Goal: Find contact information: Find contact information

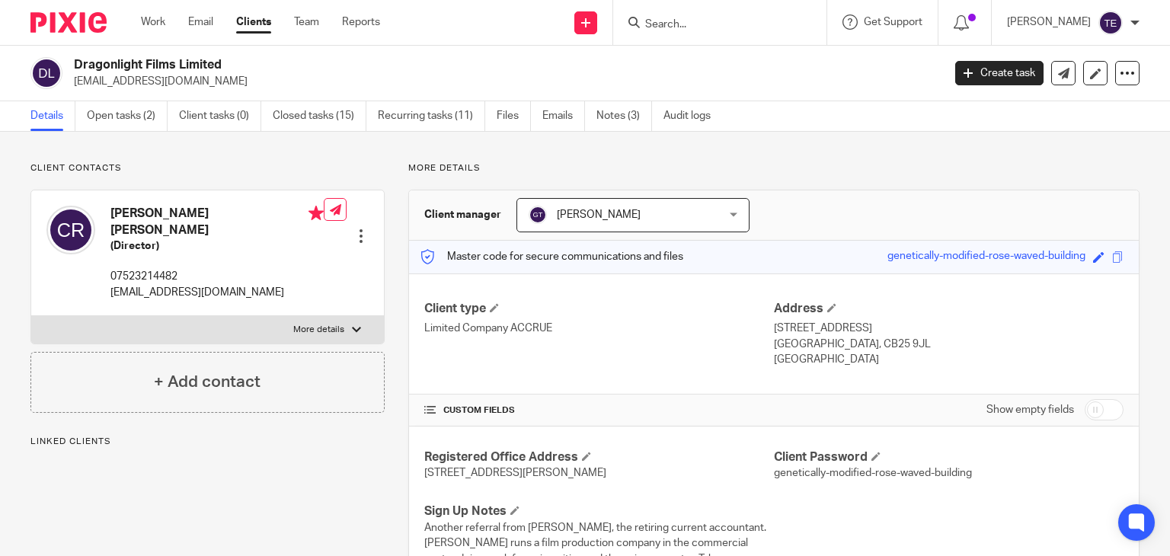
click at [740, 19] on input "Search" at bounding box center [712, 25] width 137 height 14
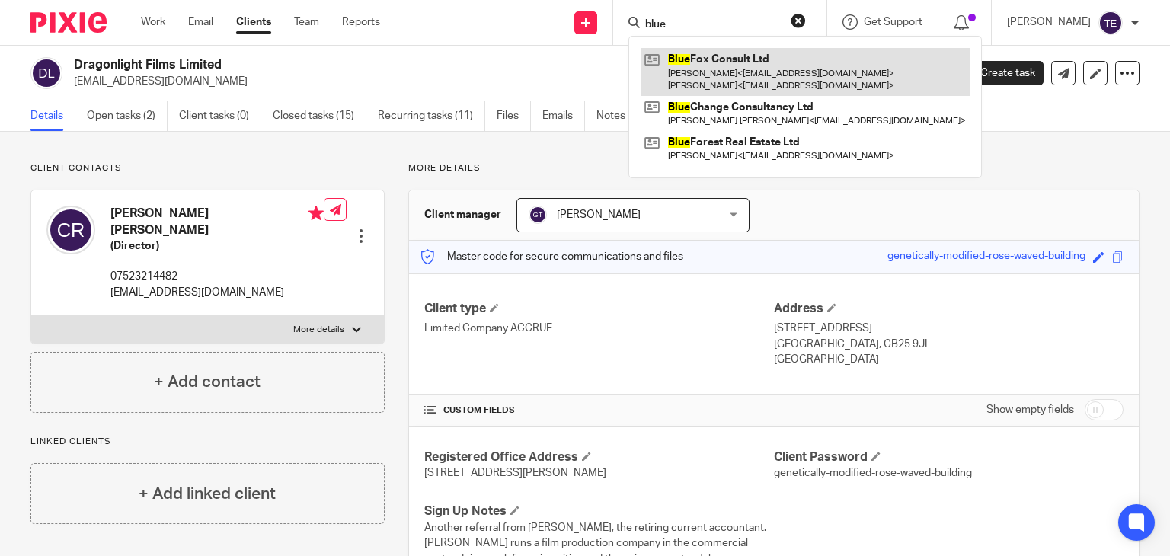
type input "blue"
click at [779, 61] on link at bounding box center [805, 71] width 329 height 47
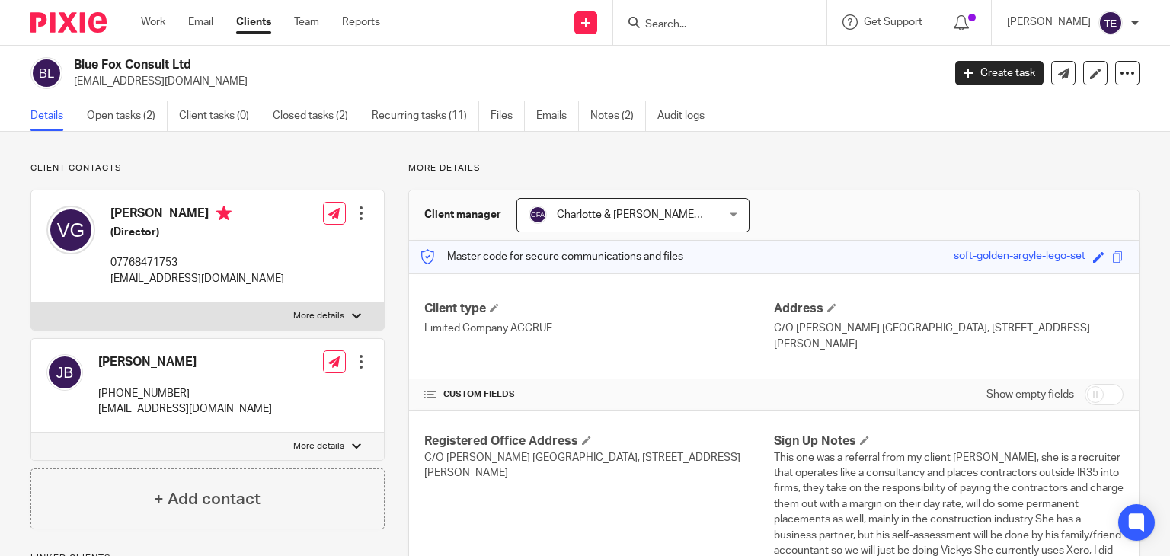
drag, startPoint x: 204, startPoint y: 215, endPoint x: 109, endPoint y: 220, distance: 95.4
click at [109, 220] on div "[PERSON_NAME] (Director) 07768471753 [EMAIL_ADDRESS][DOMAIN_NAME]" at bounding box center [165, 246] width 238 height 96
copy h4 "[PERSON_NAME]"
drag, startPoint x: 213, startPoint y: 69, endPoint x: 74, endPoint y: 71, distance: 138.7
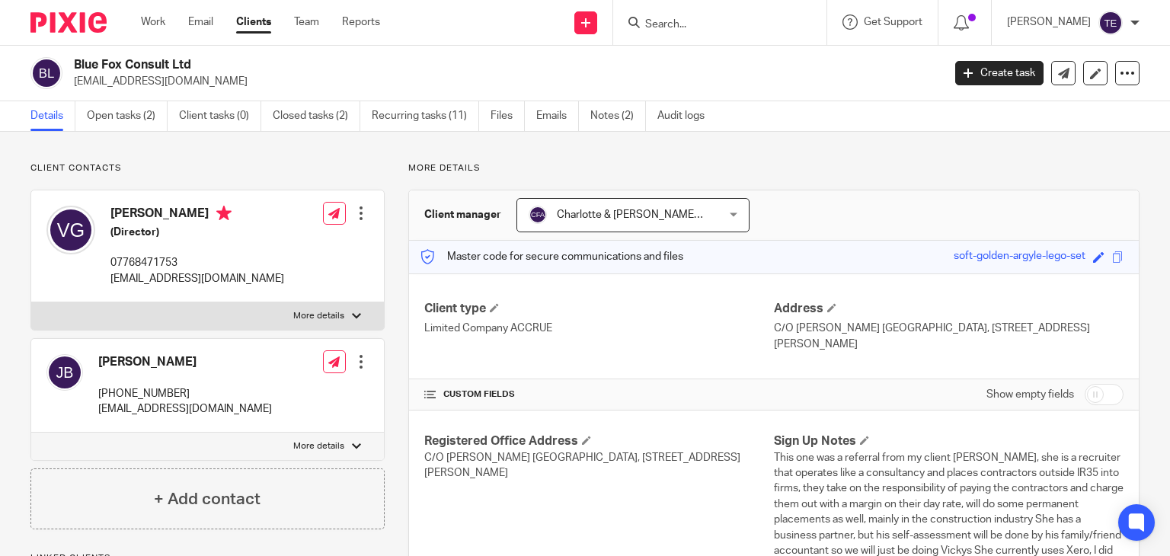
click at [74, 71] on h2 "Blue Fox Consult Ltd" at bounding box center [417, 65] width 687 height 16
copy h2 "Blue Fox Consult Ltd"
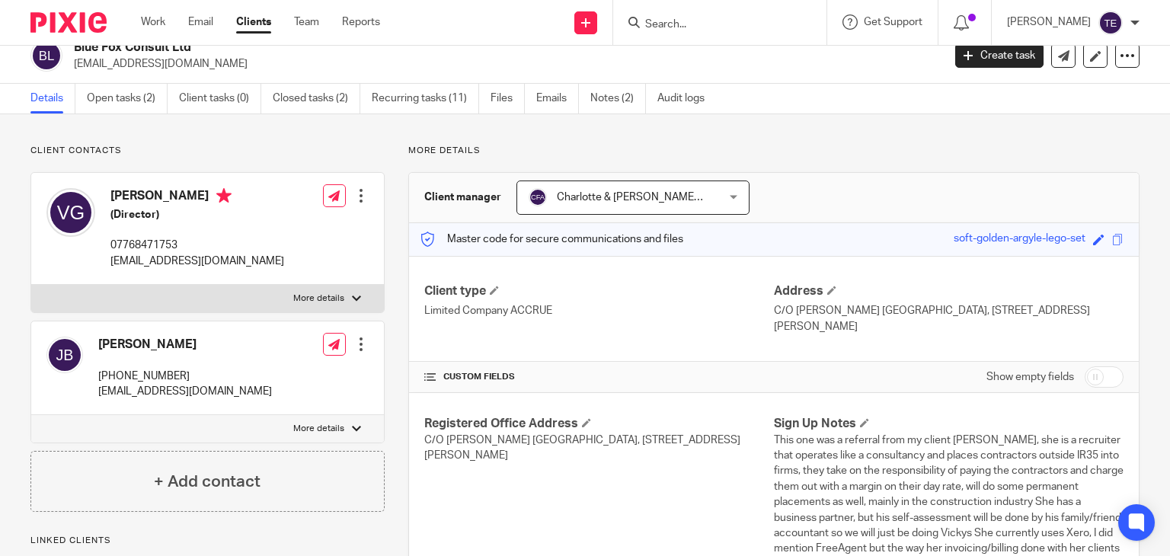
scroll to position [18, 0]
click at [235, 235] on div "Victoria Goodier (Director) 07768471753 victoriagoodier@bluefoxconsult.com" at bounding box center [197, 227] width 174 height 81
drag, startPoint x: 303, startPoint y: 263, endPoint x: 105, endPoint y: 269, distance: 198.2
click at [105, 269] on div "Victoria Goodier (Director) 07768471753 victoriagoodier@bluefoxconsult.com Edit…" at bounding box center [207, 228] width 353 height 112
copy div "[EMAIL_ADDRESS][DOMAIN_NAME]"
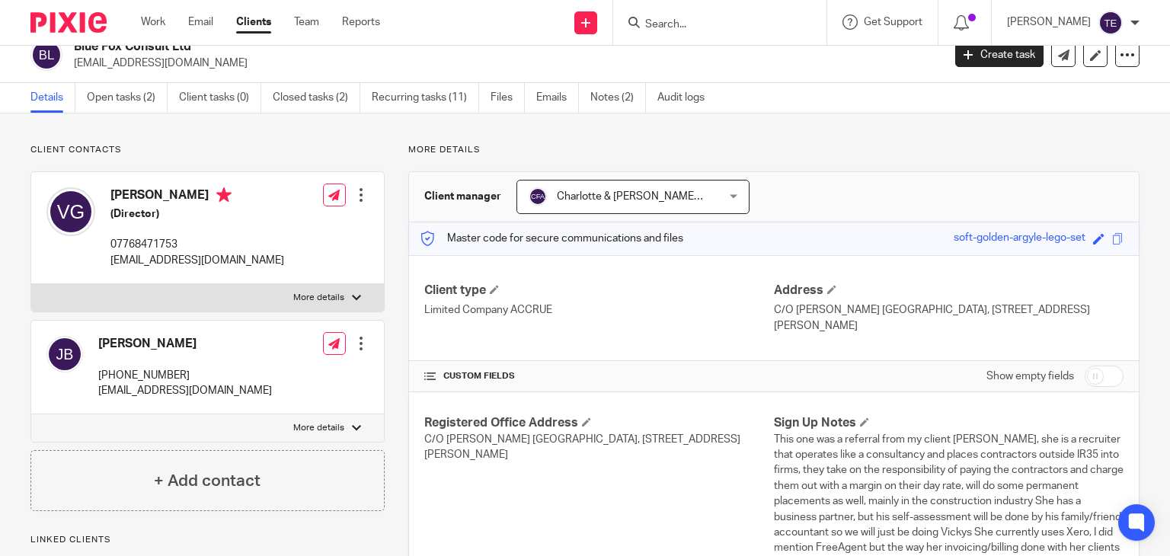
click at [188, 245] on p "07768471753" at bounding box center [197, 244] width 174 height 15
drag, startPoint x: 188, startPoint y: 245, endPoint x: 101, endPoint y: 247, distance: 86.9
click at [101, 247] on div "Victoria Goodier (Director) 07768471753 victoriagoodier@bluefoxconsult.com" at bounding box center [165, 228] width 238 height 96
copy div "Victoria Goodier (Director) 07768471753"
click at [219, 223] on div "Victoria Goodier (Director) 07768471753 victoriagoodier@bluefoxconsult.com" at bounding box center [197, 227] width 174 height 81
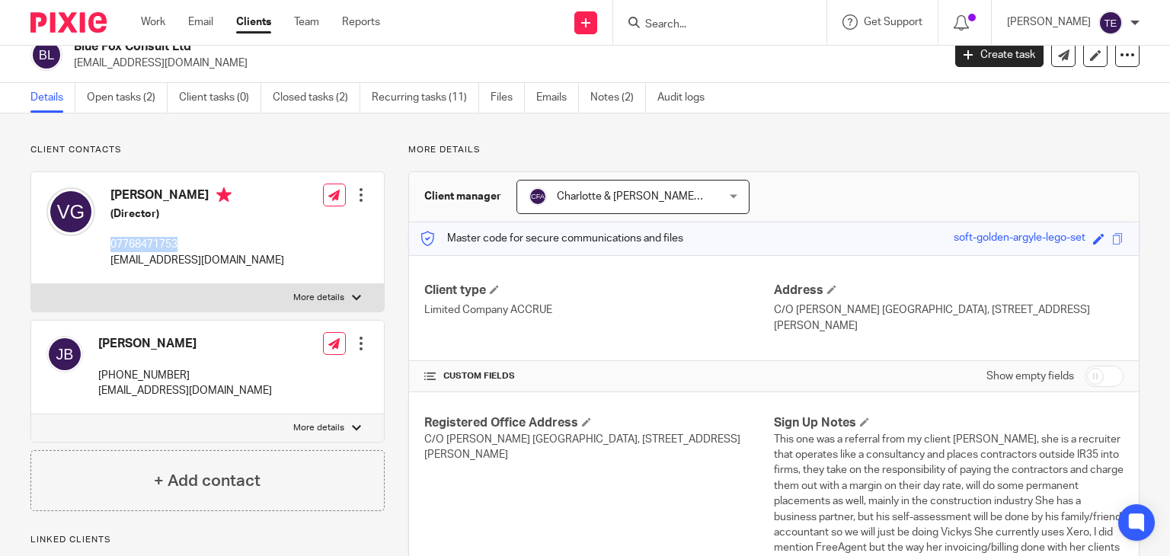
drag, startPoint x: 190, startPoint y: 248, endPoint x: 101, endPoint y: 237, distance: 89.8
click at [101, 237] on div "Victoria Goodier (Director) 07768471753 victoriagoodier@bluefoxconsult.com" at bounding box center [165, 228] width 238 height 96
copy div "Victoria Goodier (Director) 07768471753"
click at [178, 241] on p "07768471753" at bounding box center [197, 244] width 174 height 15
drag, startPoint x: 193, startPoint y: 246, endPoint x: 110, endPoint y: 243, distance: 83.1
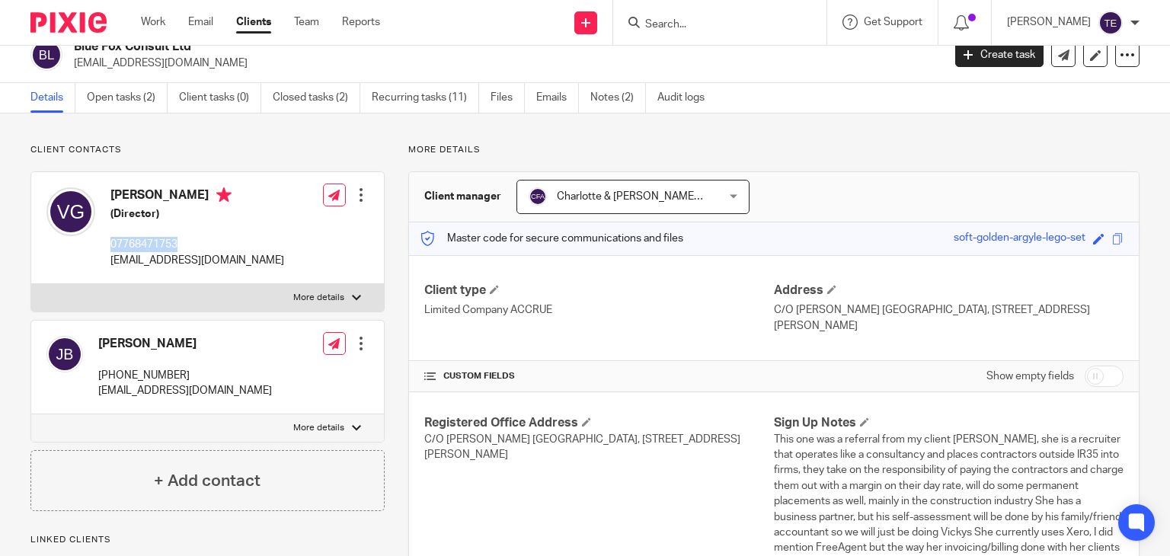
click at [110, 243] on p "07768471753" at bounding box center [197, 244] width 174 height 15
copy p "07768471753"
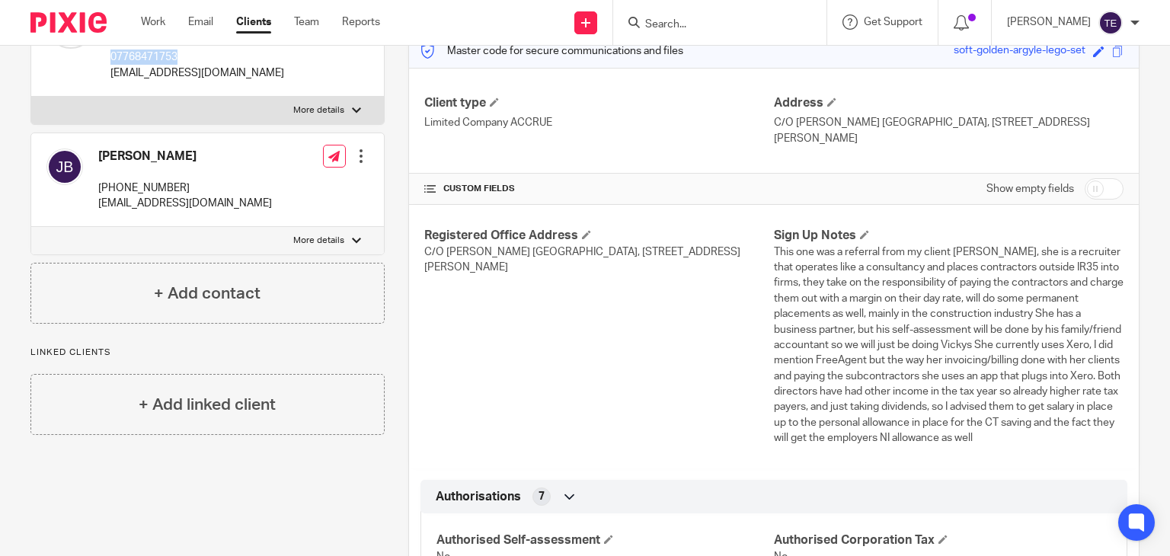
scroll to position [203, 0]
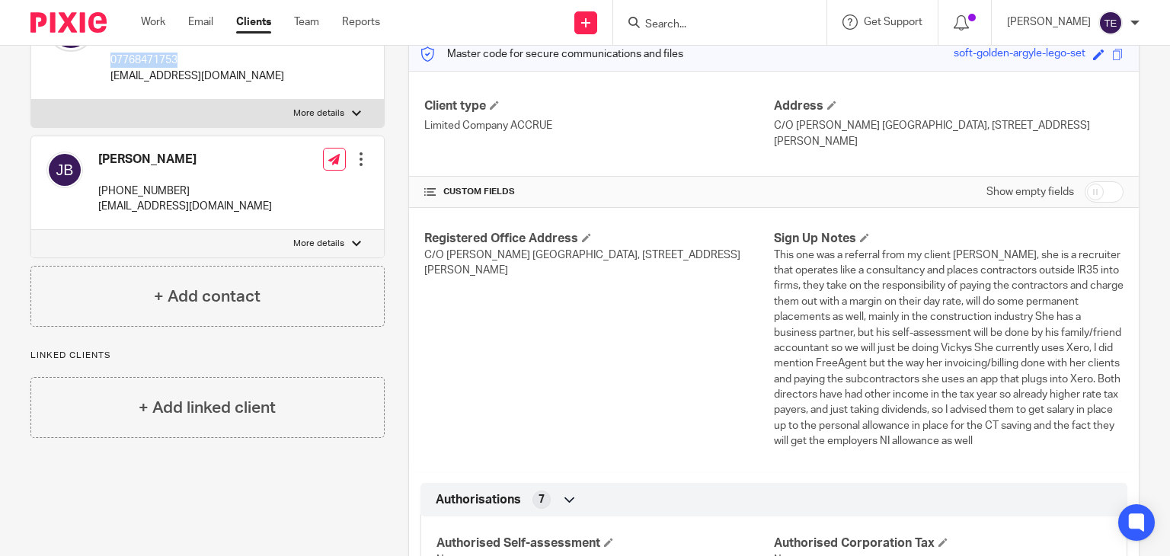
drag, startPoint x: 814, startPoint y: 456, endPoint x: 756, endPoint y: 322, distance: 145.3
click at [764, 374] on div "Registered Office Address C/O Lucas Reis Lansdowne House, 85 Buxton Road, Stock…" at bounding box center [774, 340] width 730 height 264
click at [775, 315] on span "This one was a referral from my client Jonathon Armstrong, she is a recruiter t…" at bounding box center [949, 348] width 350 height 197
drag, startPoint x: 823, startPoint y: 462, endPoint x: 768, endPoint y: 256, distance: 213.1
click at [774, 256] on p "This one was a referral from my client Jonathon Armstrong, she is a recruiter t…" at bounding box center [949, 349] width 350 height 202
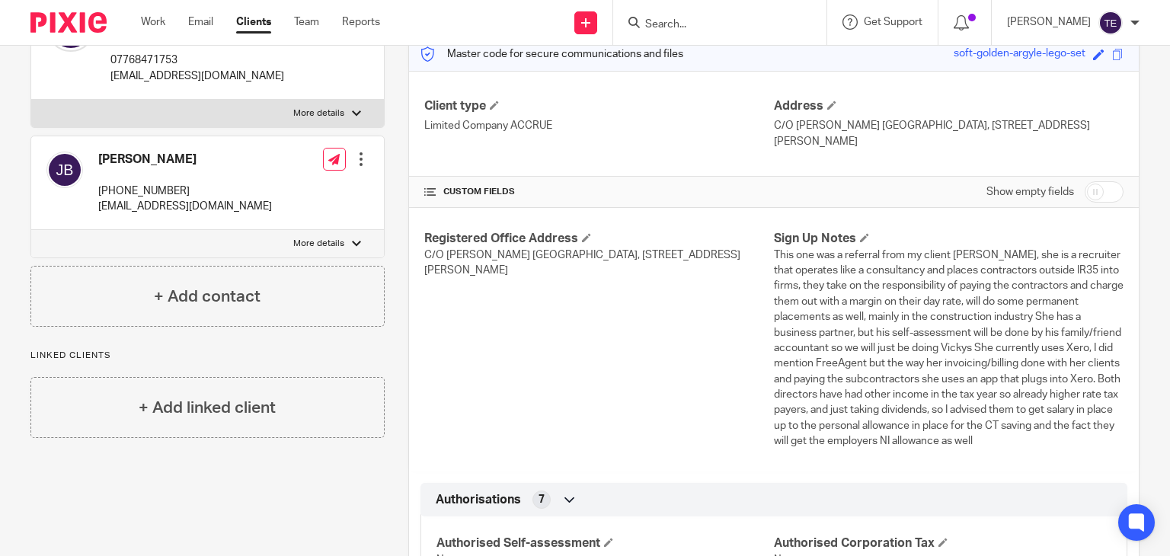
copy span "This one was a referral from my client Jonathon Armstrong, she is a recruiter t…"
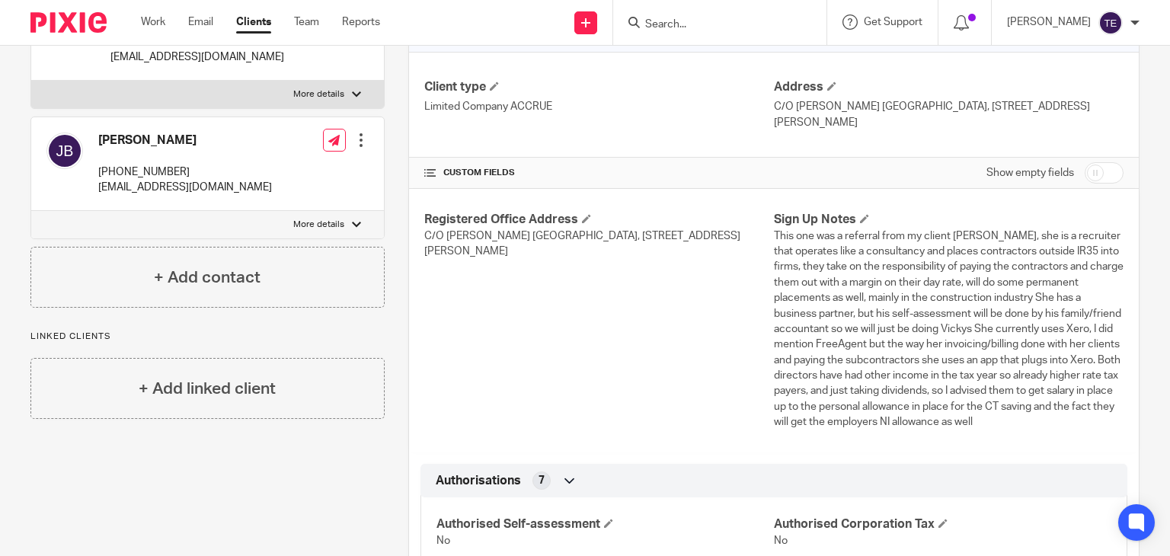
scroll to position [0, 0]
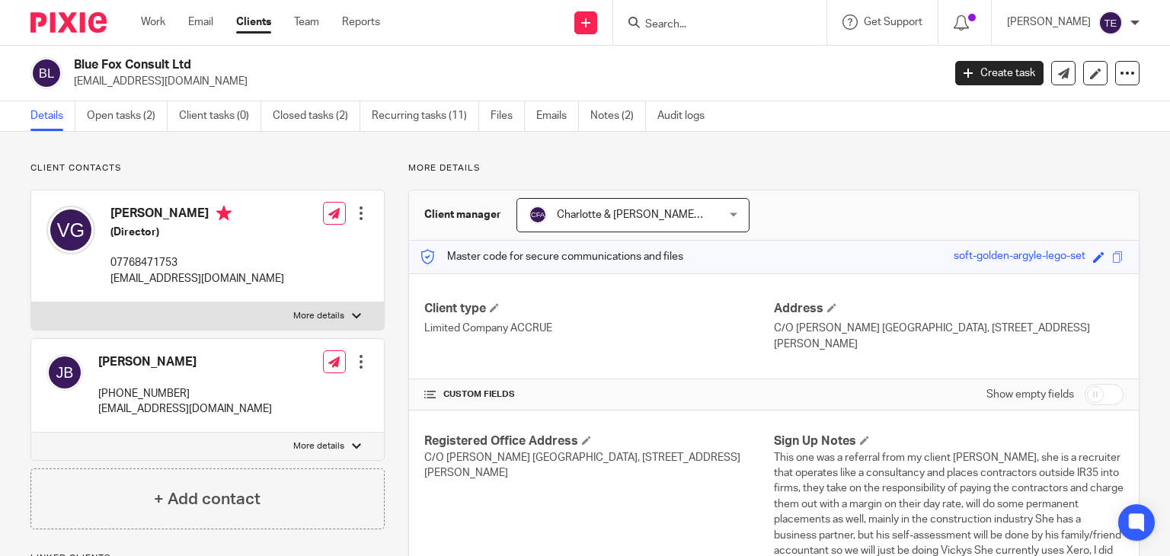
click at [702, 13] on form at bounding box center [725, 22] width 162 height 19
click at [694, 25] on input "Search" at bounding box center [712, 25] width 137 height 14
paste input "SFEC Construction"
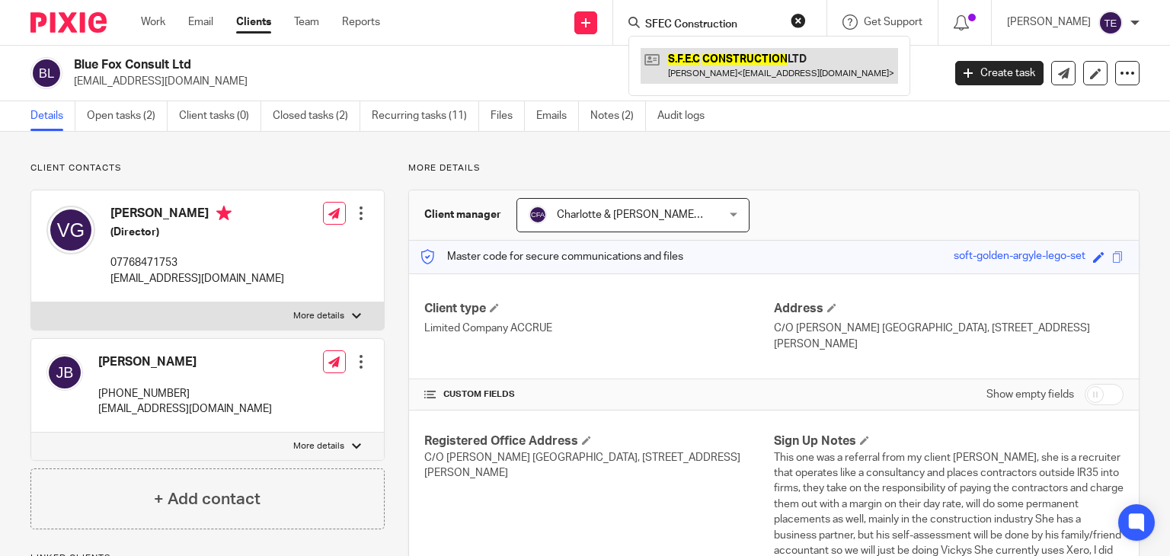
type input "SFEC Construction"
click at [712, 72] on link at bounding box center [769, 65] width 257 height 35
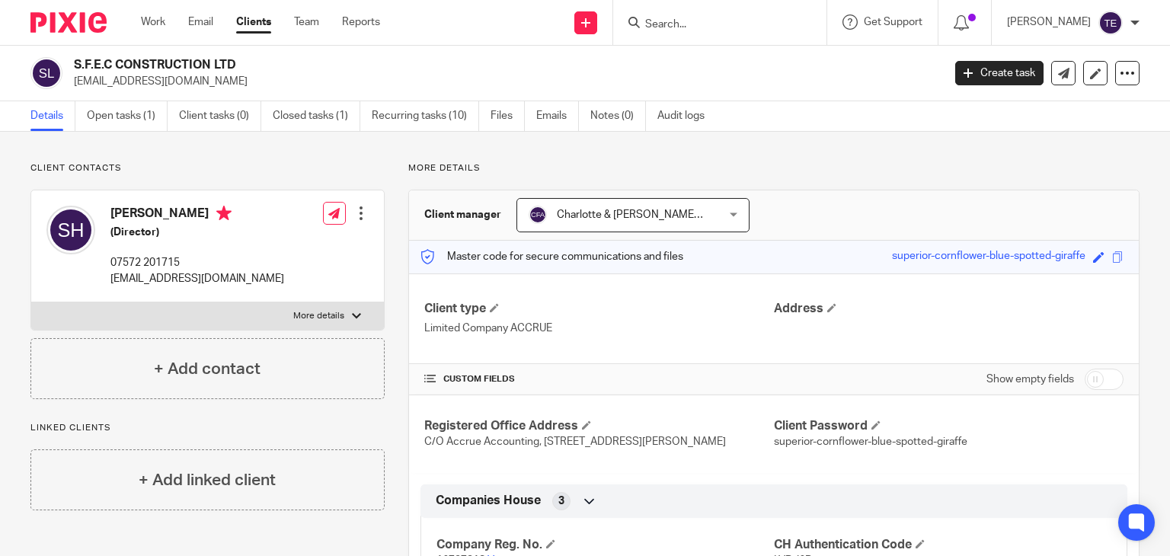
drag, startPoint x: 198, startPoint y: 214, endPoint x: 112, endPoint y: 214, distance: 86.1
click at [112, 214] on h4 "[PERSON_NAME]" at bounding box center [197, 215] width 174 height 19
copy h4 "[PERSON_NAME]"
click at [267, 251] on div "Spencer Hiorns (Director) 07572 201715 spencerhiorns@outlook.com Edit contact C…" at bounding box center [207, 246] width 353 height 112
drag, startPoint x: 259, startPoint y: 65, endPoint x: 74, endPoint y: 59, distance: 185.2
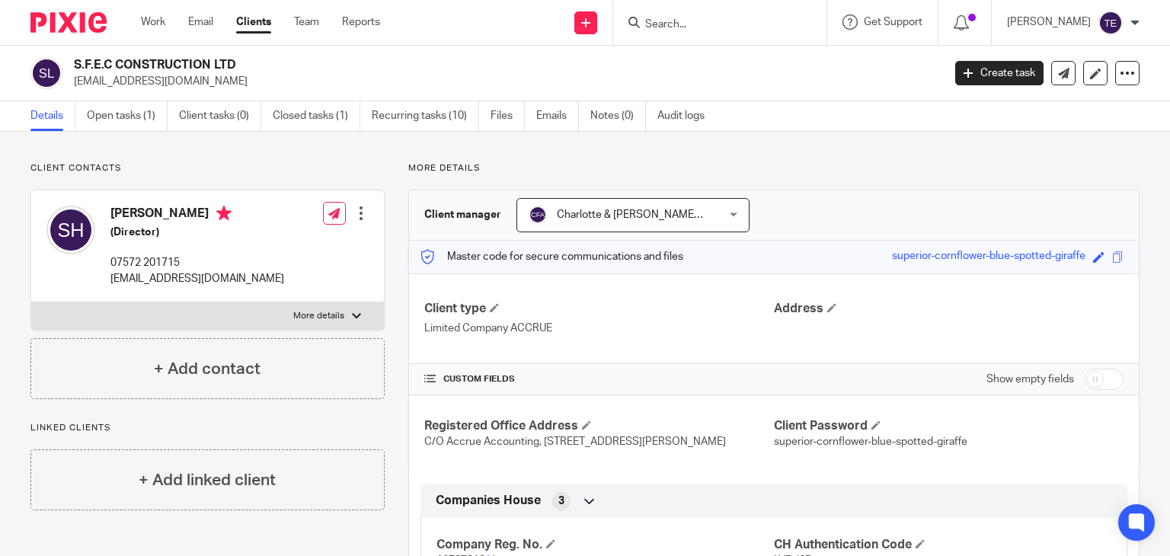
click at [74, 59] on h2 "S.F.E.C CONSTRUCTION LTD" at bounding box center [417, 65] width 687 height 16
copy h2 "S.F.E.C CONSTRUCTION LTD"
click at [262, 281] on div "Spencer Hiorns (Director) 07572 201715 spencerhiorns@outlook.com Edit contact C…" at bounding box center [207, 246] width 353 height 112
drag, startPoint x: 261, startPoint y: 280, endPoint x: 111, endPoint y: 278, distance: 150.1
click at [111, 278] on div "Spencer Hiorns (Director) 07572 201715 spencerhiorns@outlook.com Edit contact C…" at bounding box center [207, 246] width 353 height 112
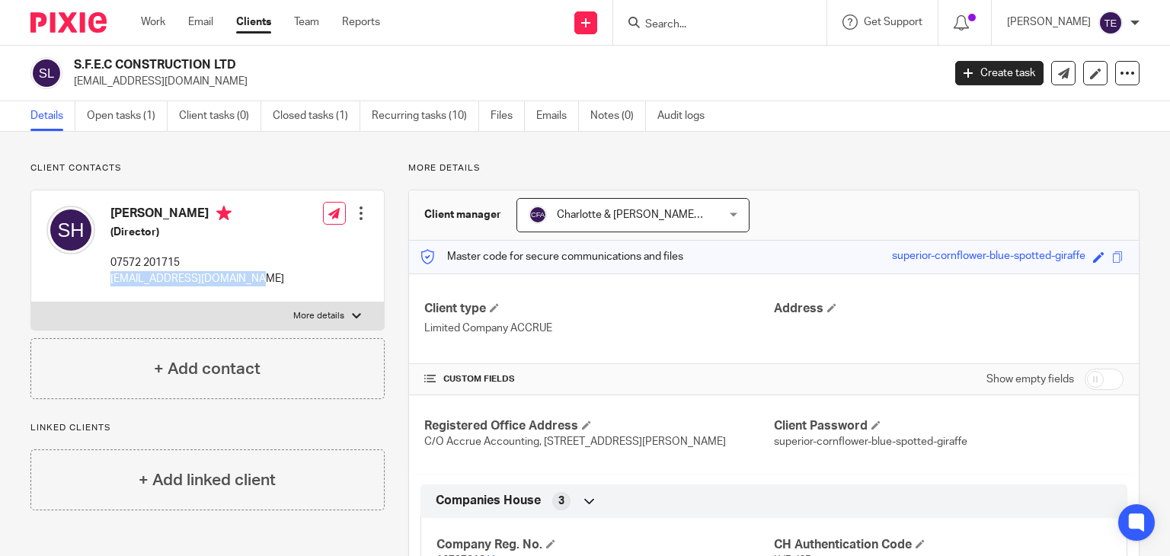
copy p "spencerhiorns@outlook.com"
click at [188, 261] on p "07572 201715" at bounding box center [197, 262] width 174 height 15
drag, startPoint x: 188, startPoint y: 261, endPoint x: 107, endPoint y: 264, distance: 81.6
click at [107, 264] on div "Spencer Hiorns (Director) 07572 201715 spencerhiorns@outlook.com" at bounding box center [165, 246] width 238 height 96
copy div "07572 201715"
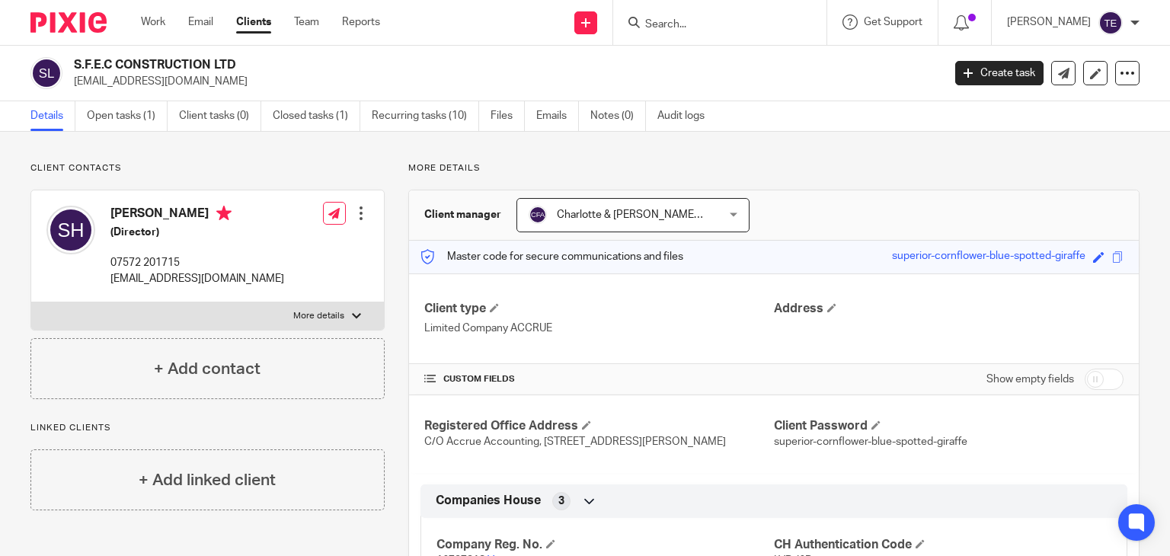
click at [731, 25] on input "Search" at bounding box center [712, 25] width 137 height 14
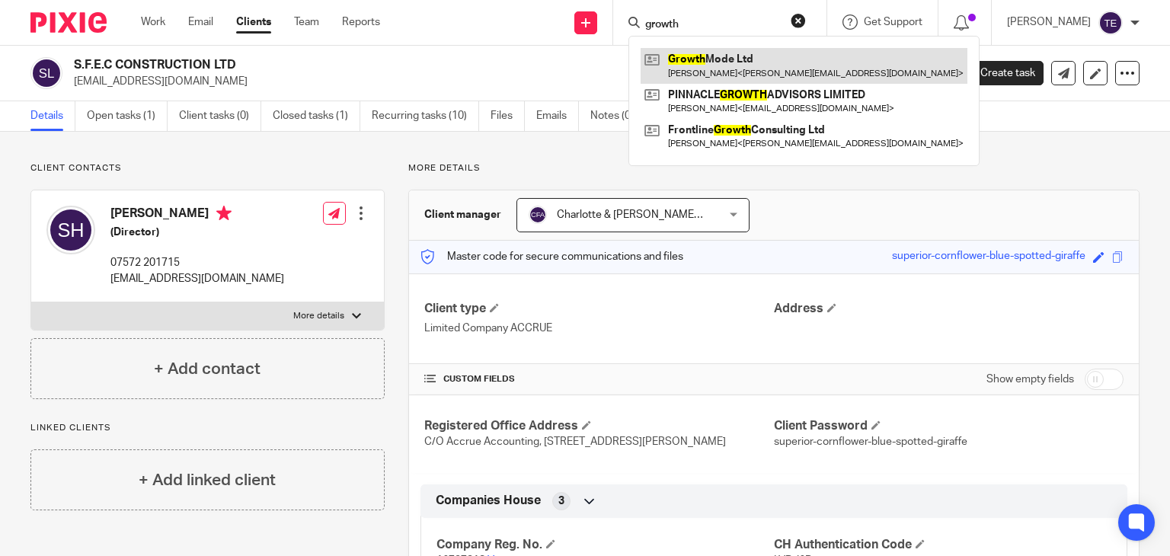
type input "growth"
click at [757, 51] on link at bounding box center [804, 65] width 327 height 35
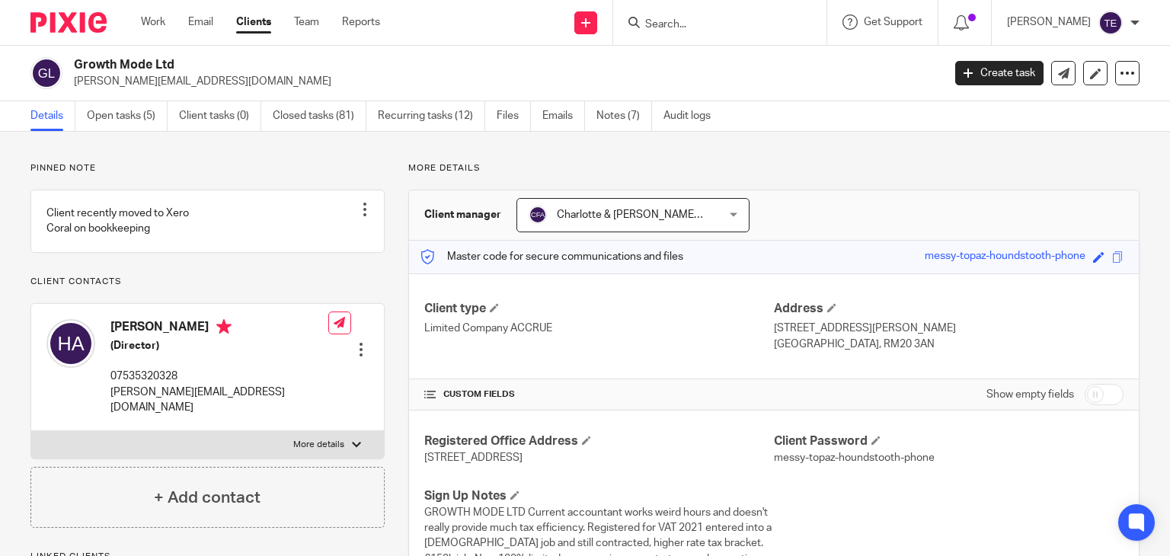
click at [688, 29] on input "Search" at bounding box center [712, 25] width 137 height 14
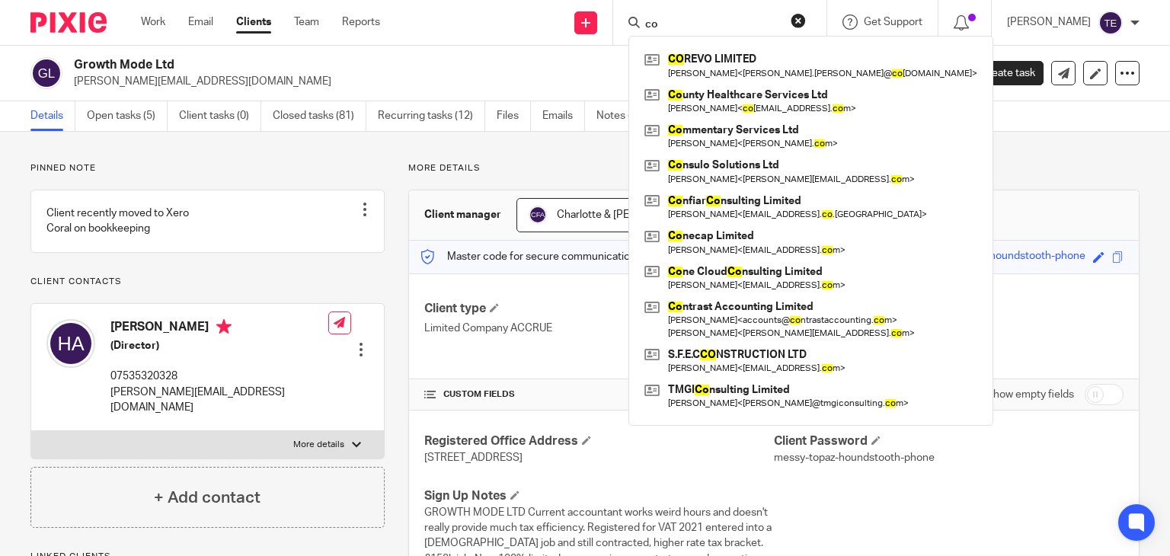
type input "c"
